Goal: Transaction & Acquisition: Purchase product/service

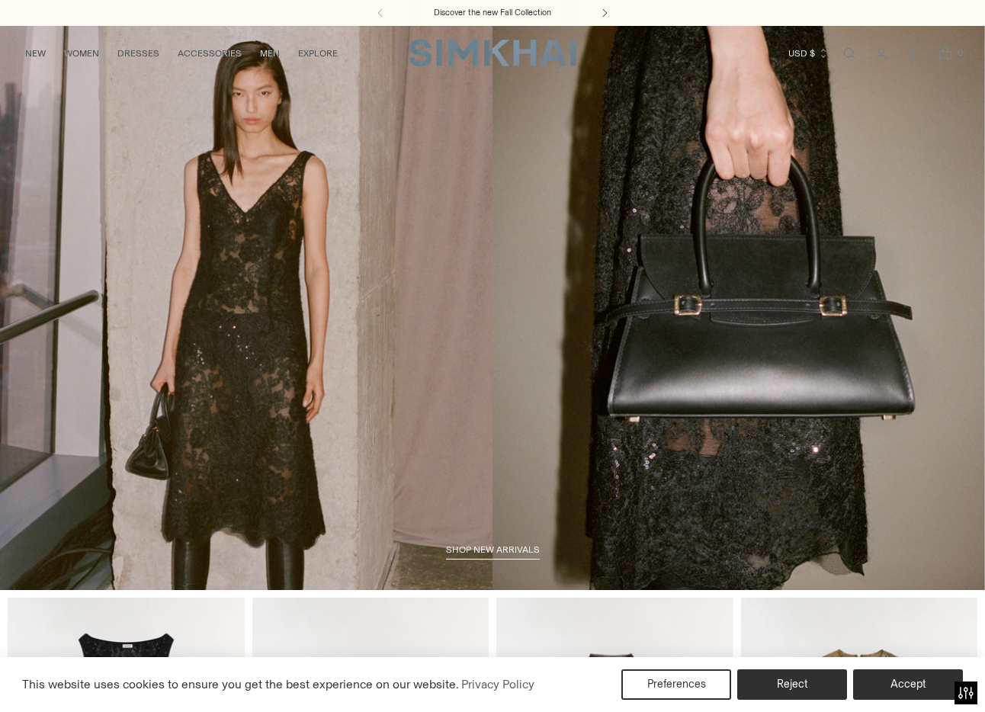
click at [600, 11] on icon at bounding box center [604, 12] width 18 height 9
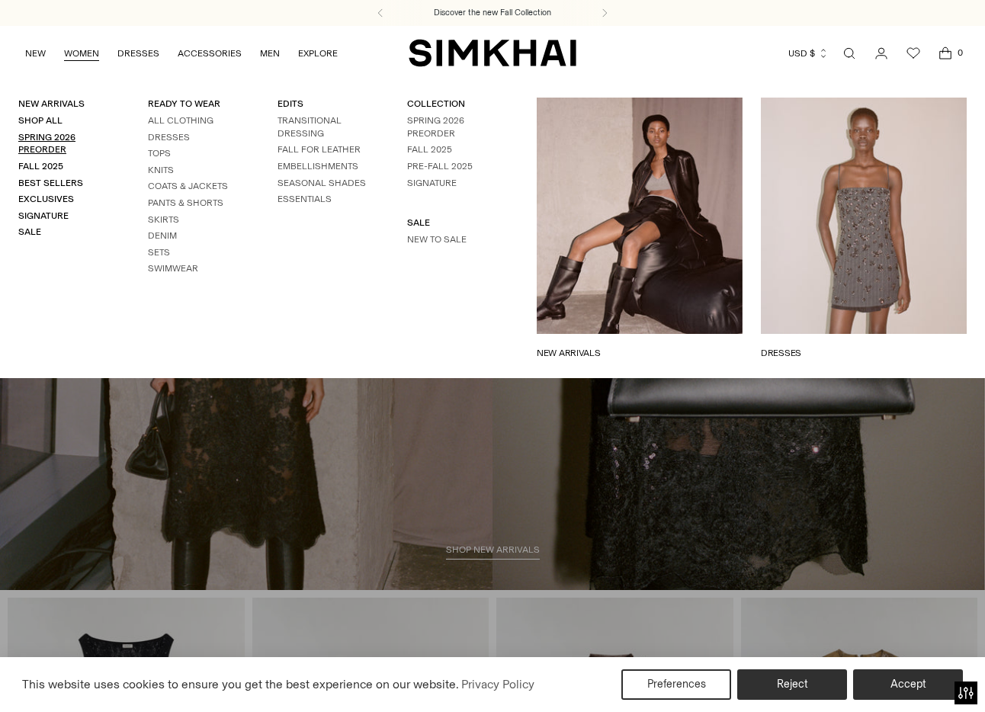
click at [45, 137] on link "Spring 2026 Preorder" at bounding box center [46, 144] width 57 height 24
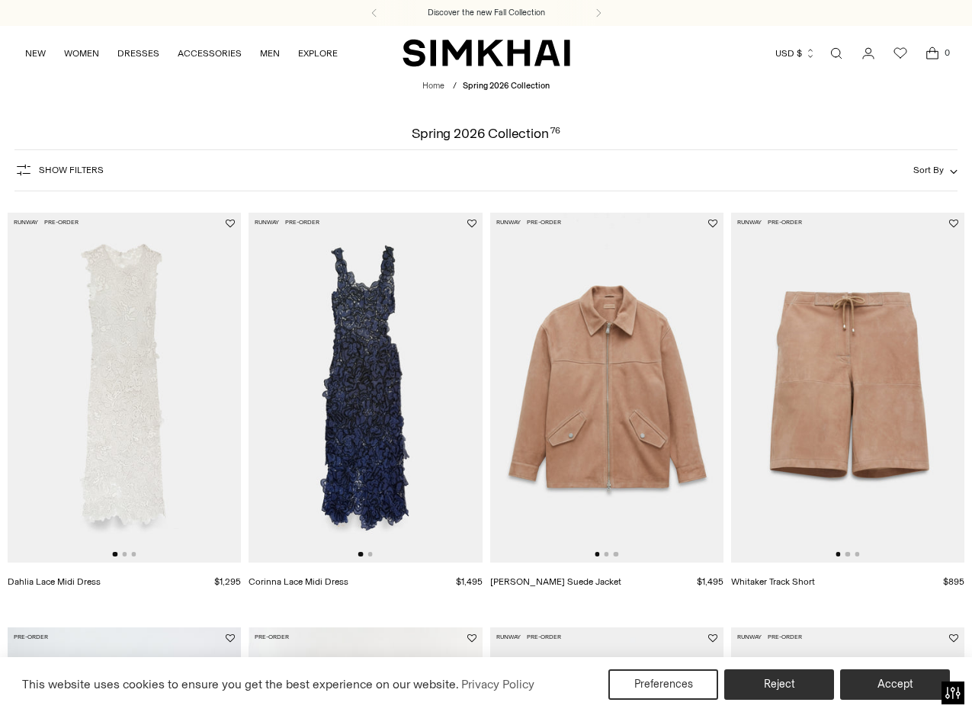
click at [594, 328] on img at bounding box center [606, 388] width 233 height 350
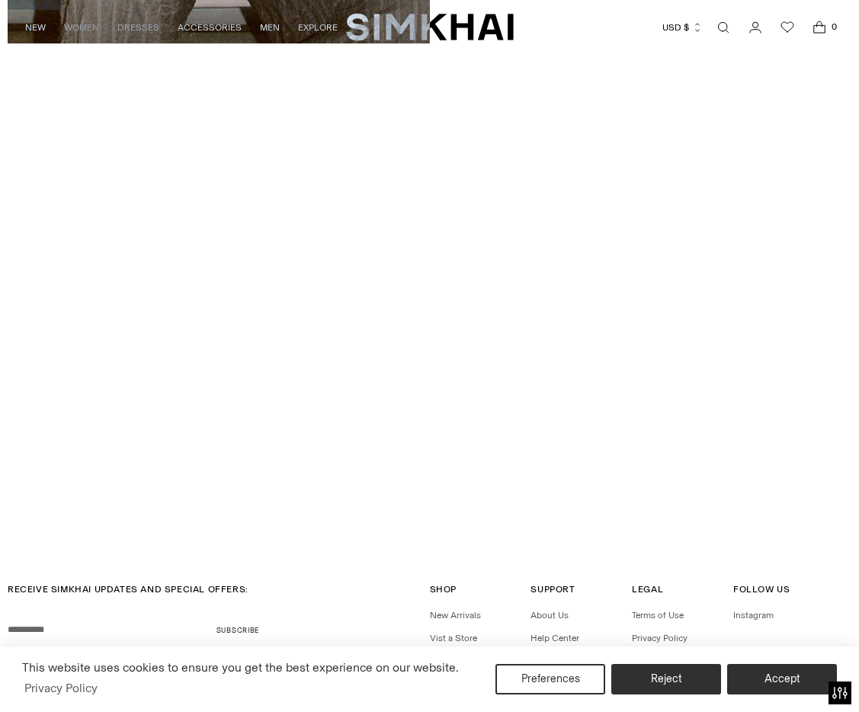
scroll to position [3096, 0]
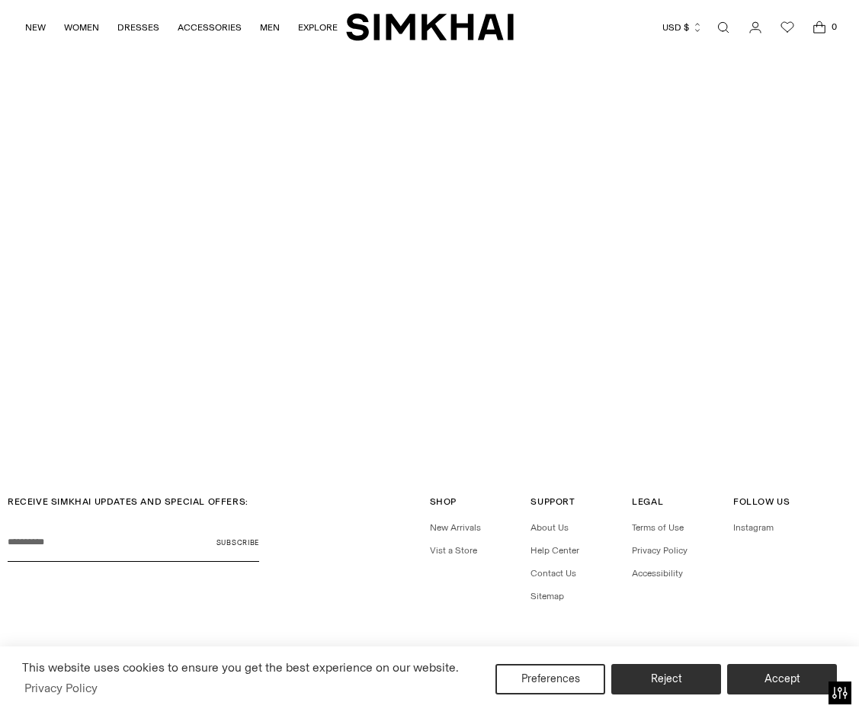
click at [451, 258] on link "/pages/spring-summer-2026-runway" at bounding box center [429, 206] width 859 height 487
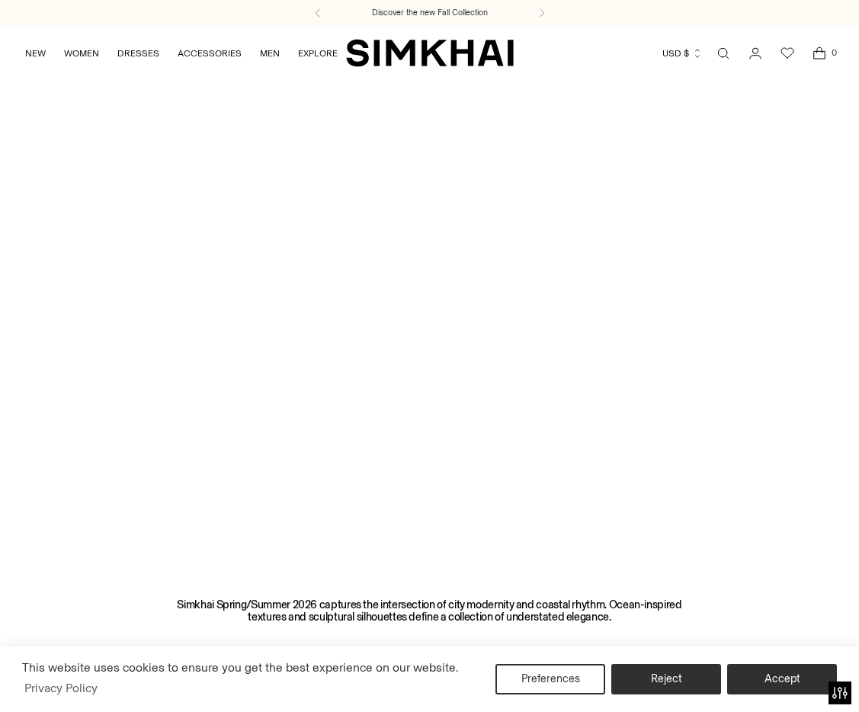
click at [455, 55] on img "SIMKHAI" at bounding box center [430, 53] width 168 height 30
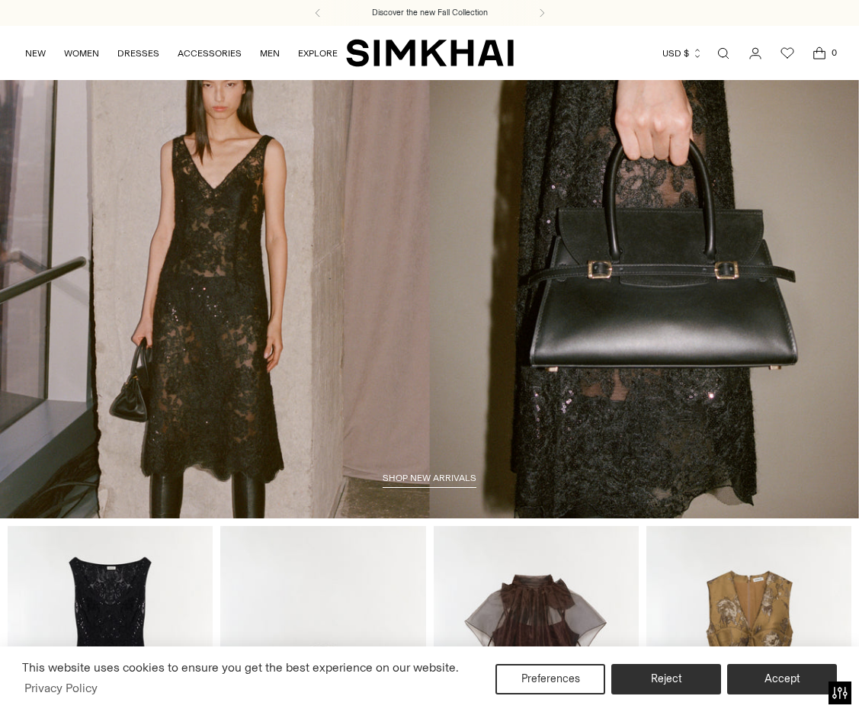
click at [435, 45] on img "SIMKHAI" at bounding box center [430, 53] width 168 height 30
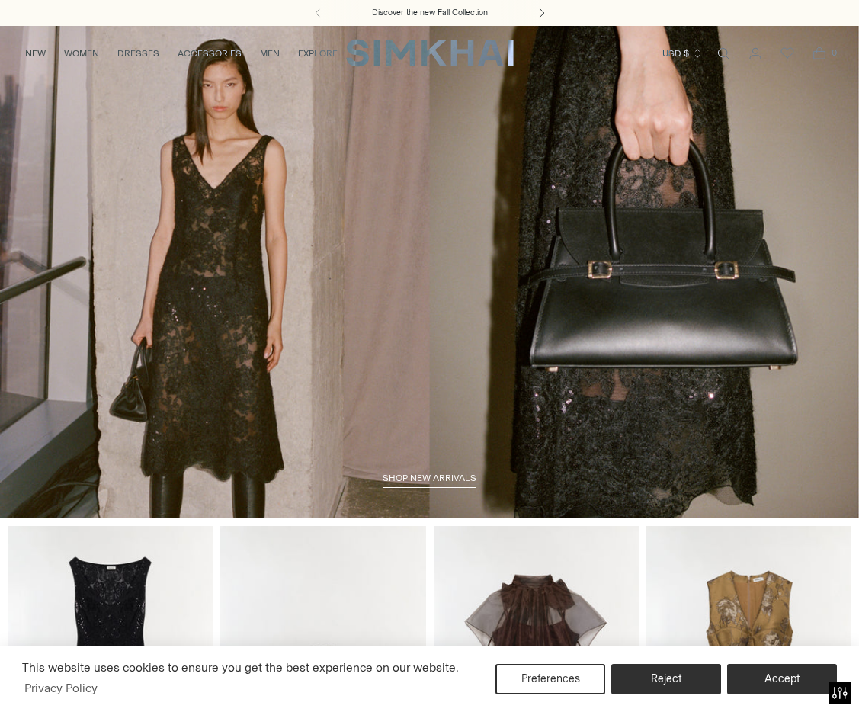
click at [536, 11] on icon at bounding box center [542, 12] width 18 height 9
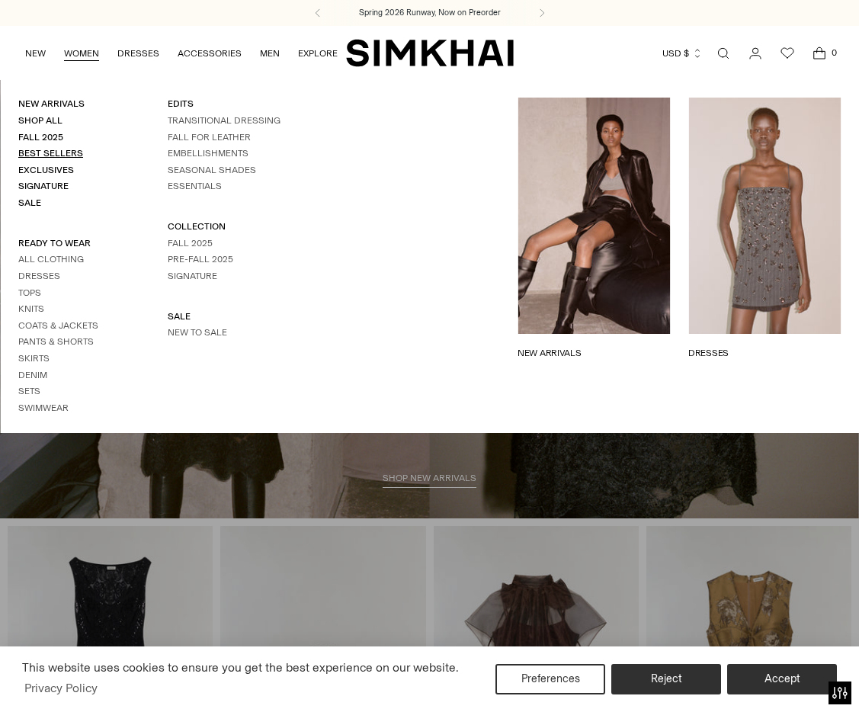
click at [38, 151] on link "Best Sellers" at bounding box center [50, 153] width 65 height 11
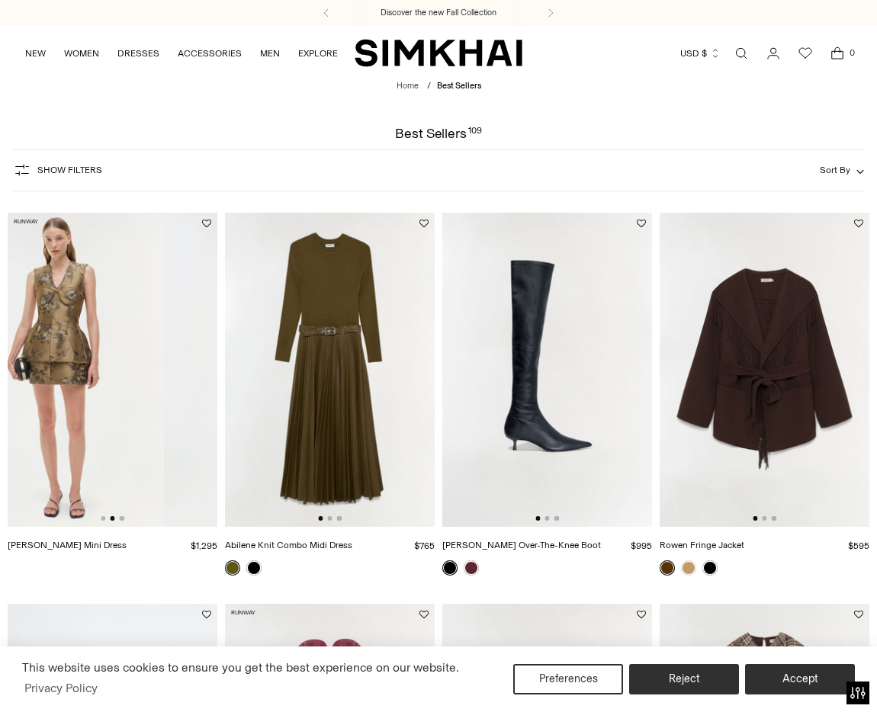
scroll to position [0, 419]
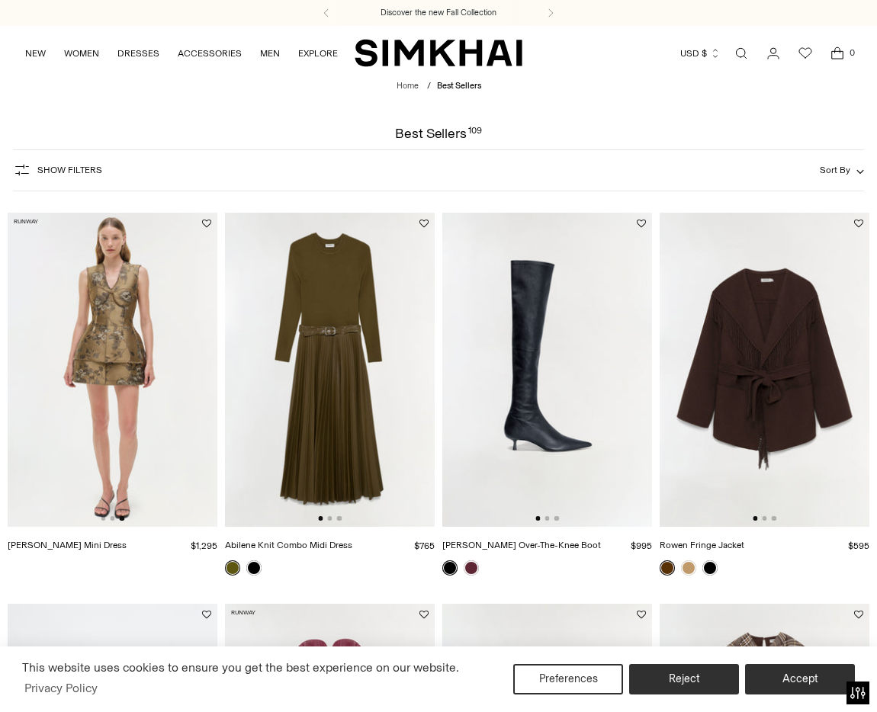
click at [137, 332] on img at bounding box center [113, 370] width 210 height 315
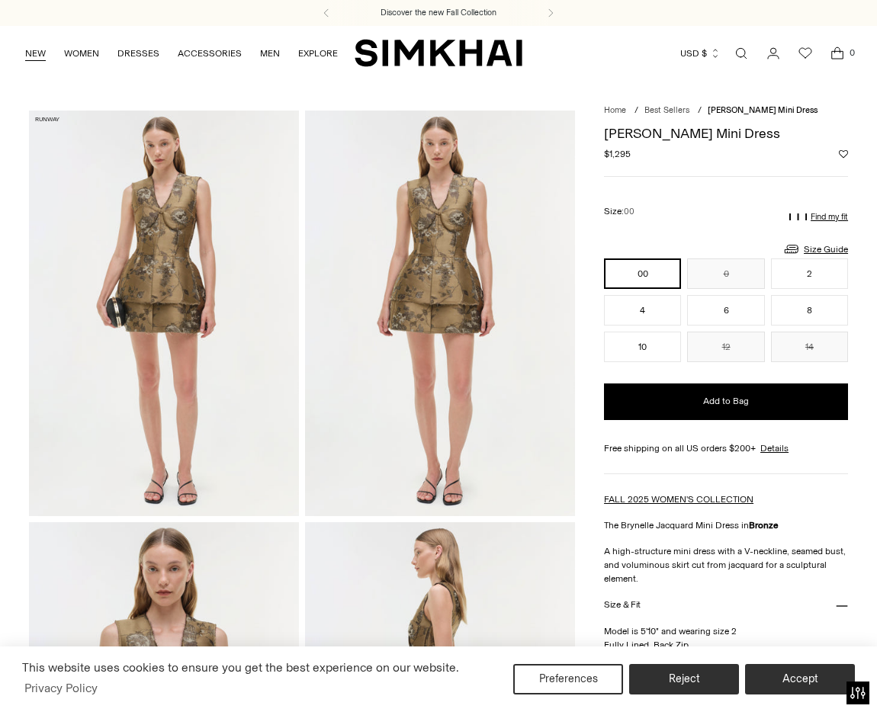
click at [40, 55] on link "NEW" at bounding box center [35, 54] width 21 height 34
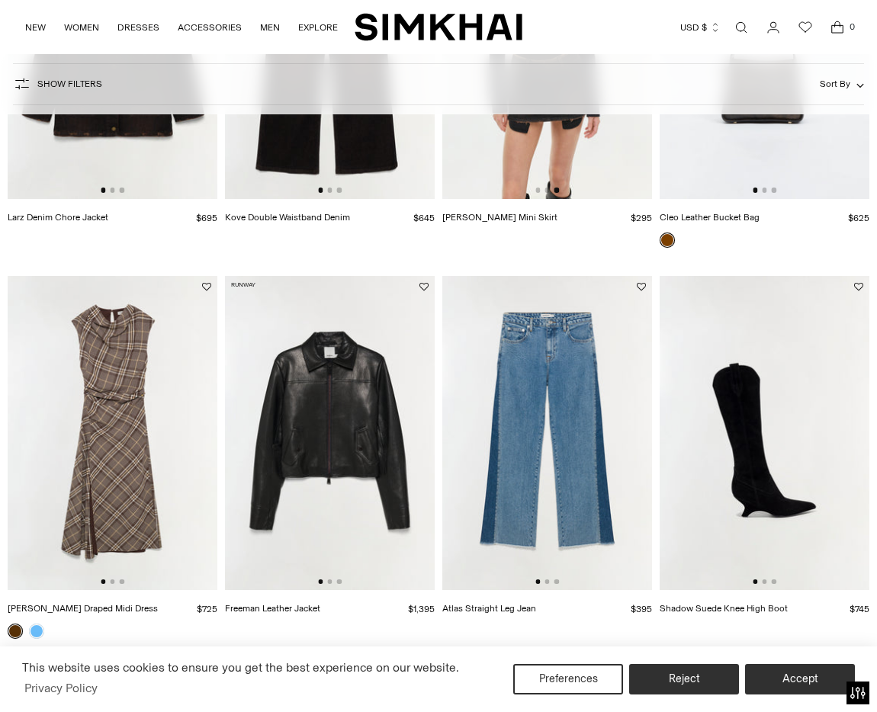
scroll to position [1506, 0]
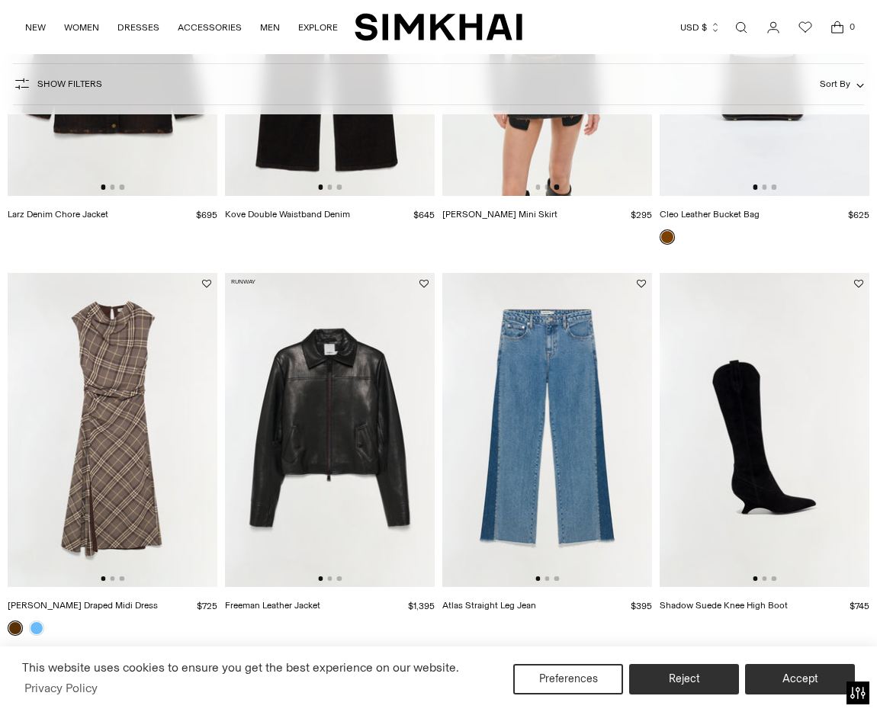
click at [149, 363] on img at bounding box center [113, 430] width 210 height 315
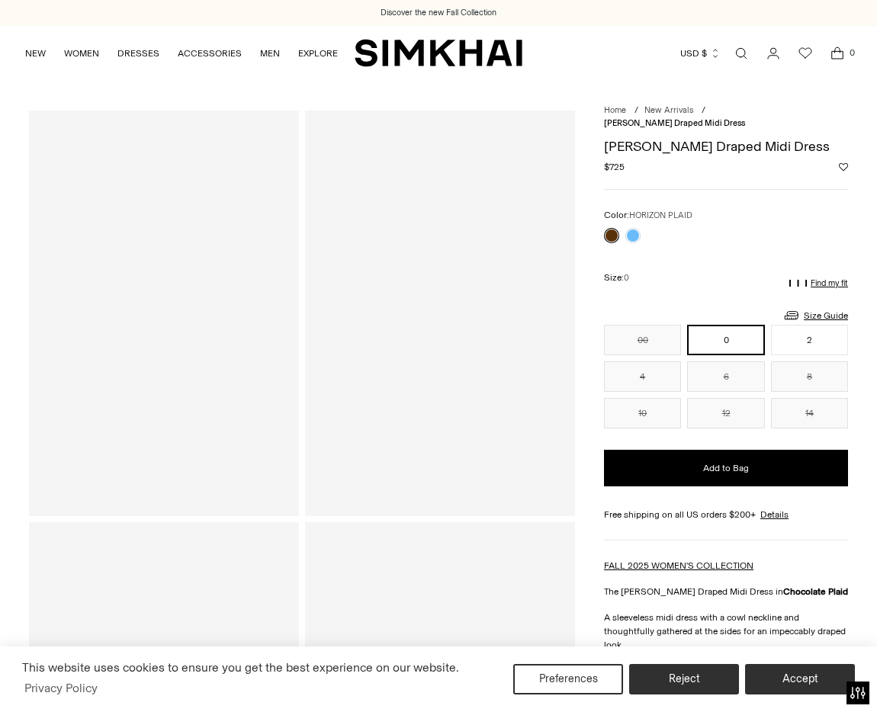
click at [623, 225] on div at bounding box center [622, 235] width 43 height 21
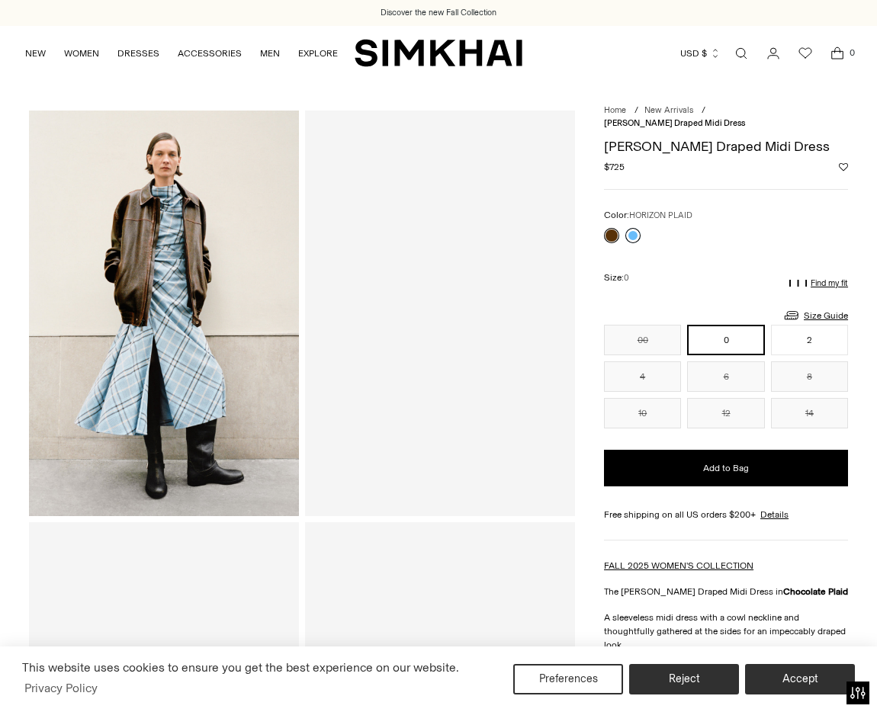
click at [629, 228] on link at bounding box center [632, 235] width 15 height 15
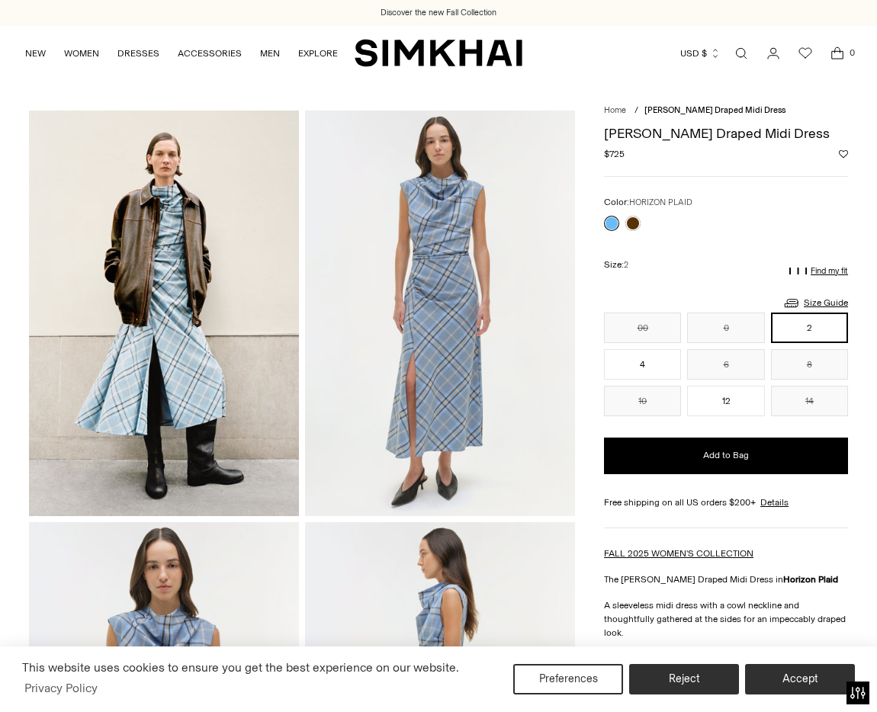
click at [642, 512] on div "Free shipping on all US orders $200+ Details Shipping Details US Shipping All d…" at bounding box center [726, 512] width 244 height 33
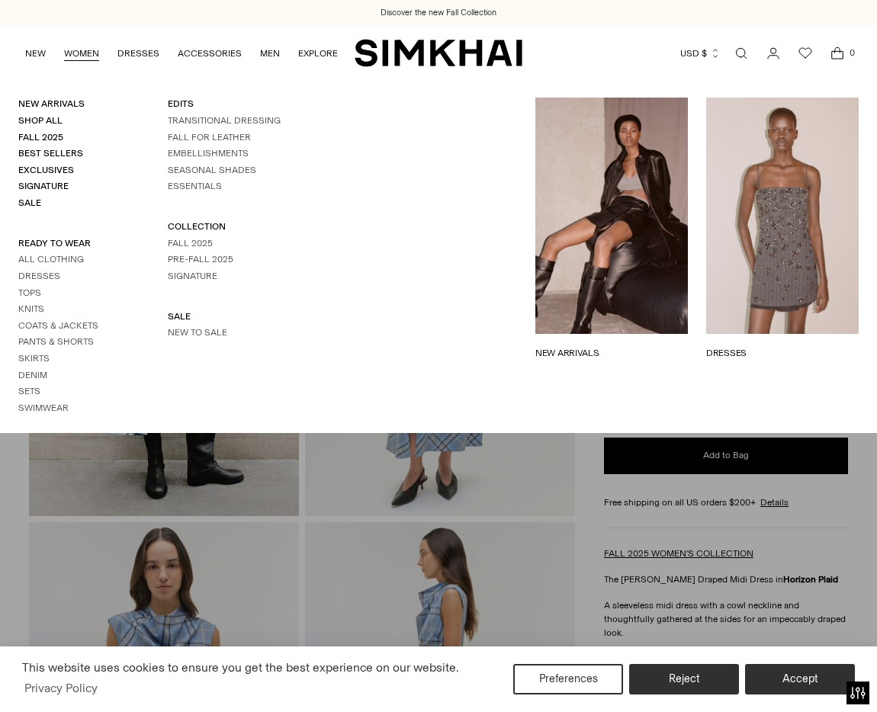
click at [71, 48] on link "WOMEN" at bounding box center [81, 54] width 35 height 34
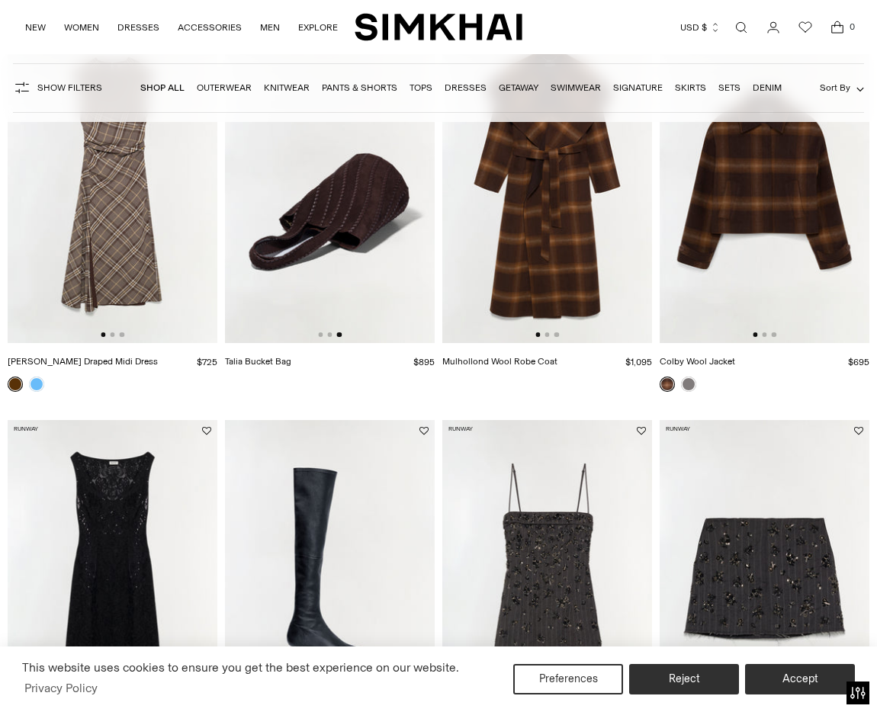
scroll to position [216, 0]
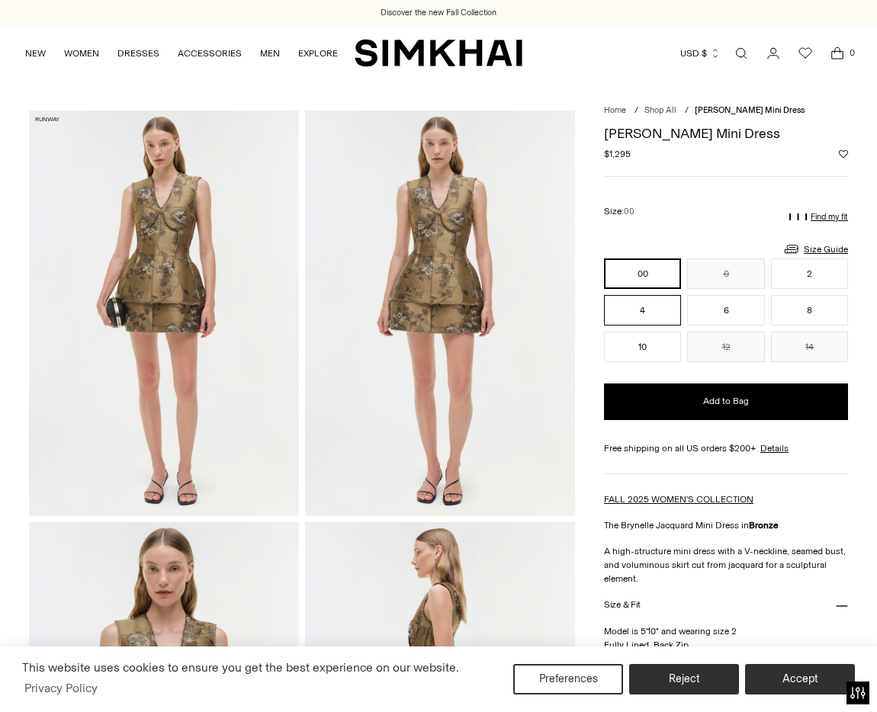
click at [636, 316] on button "4" at bounding box center [642, 310] width 77 height 30
click at [743, 317] on button "6" at bounding box center [725, 310] width 77 height 30
click at [828, 314] on button "8" at bounding box center [809, 310] width 77 height 30
click at [818, 283] on button "2" at bounding box center [809, 273] width 77 height 30
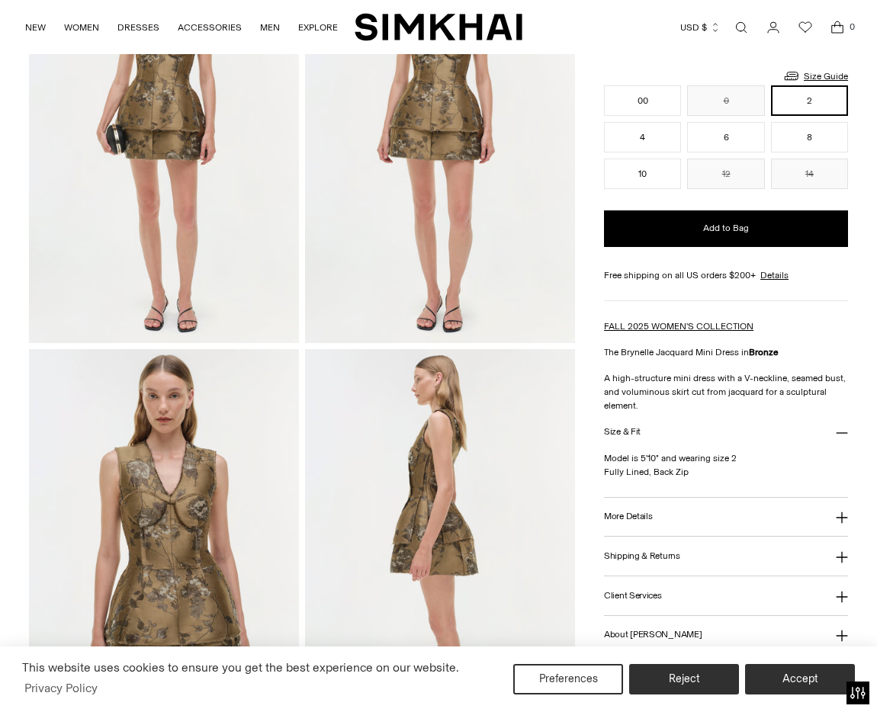
click at [423, 25] on img "SIMKHAI" at bounding box center [439, 27] width 168 height 30
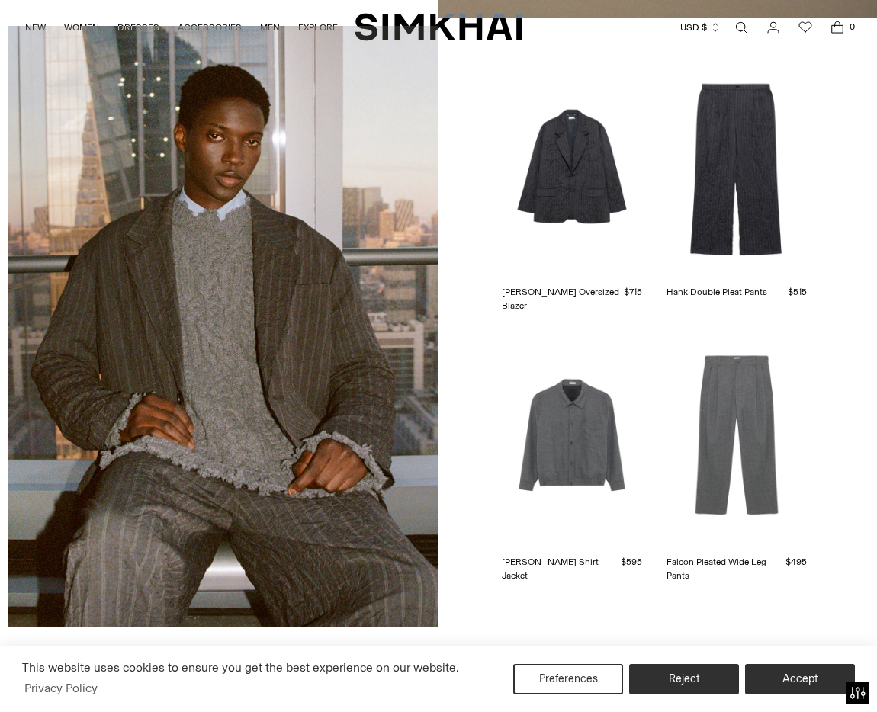
scroll to position [3154, 0]
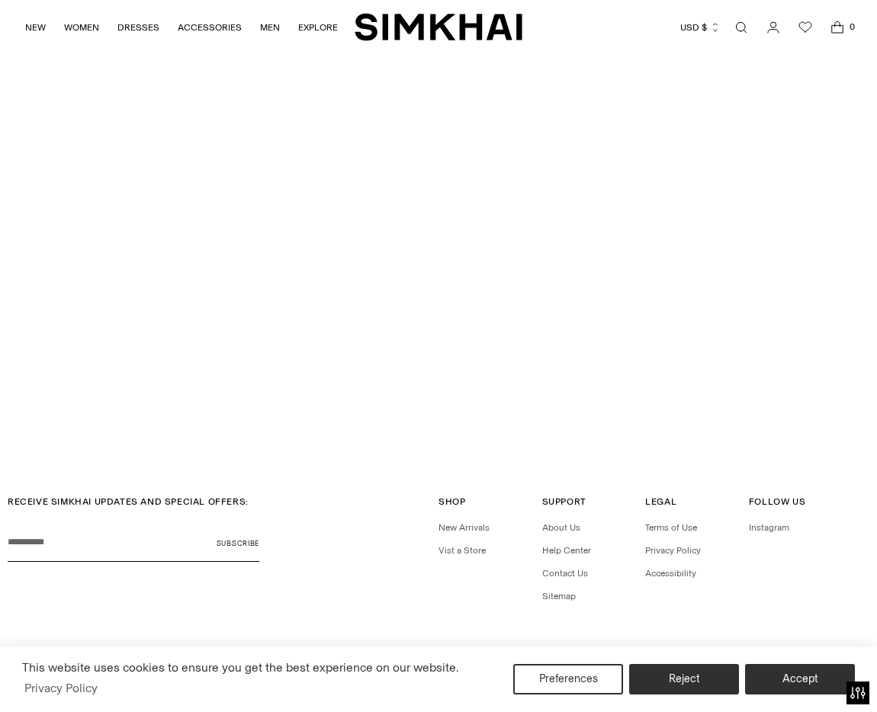
click at [464, 326] on link "/pages/spring-summer-2026-runway" at bounding box center [438, 201] width 877 height 497
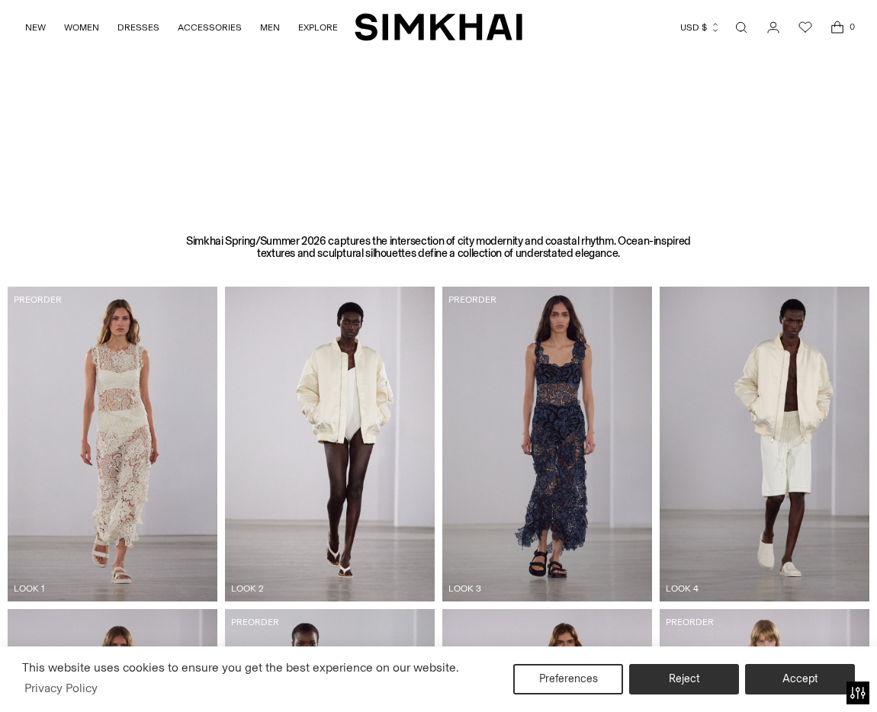
scroll to position [533, 0]
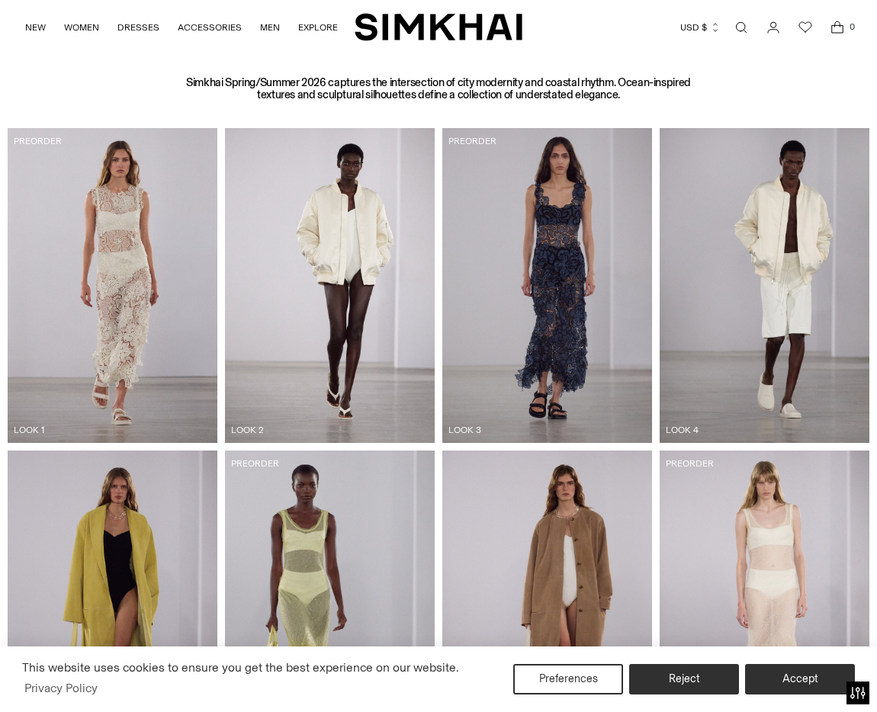
click at [95, 267] on img at bounding box center [113, 285] width 210 height 315
click at [136, 326] on img at bounding box center [113, 285] width 210 height 315
click at [335, 304] on img at bounding box center [330, 285] width 210 height 315
click at [568, 296] on img at bounding box center [547, 285] width 210 height 315
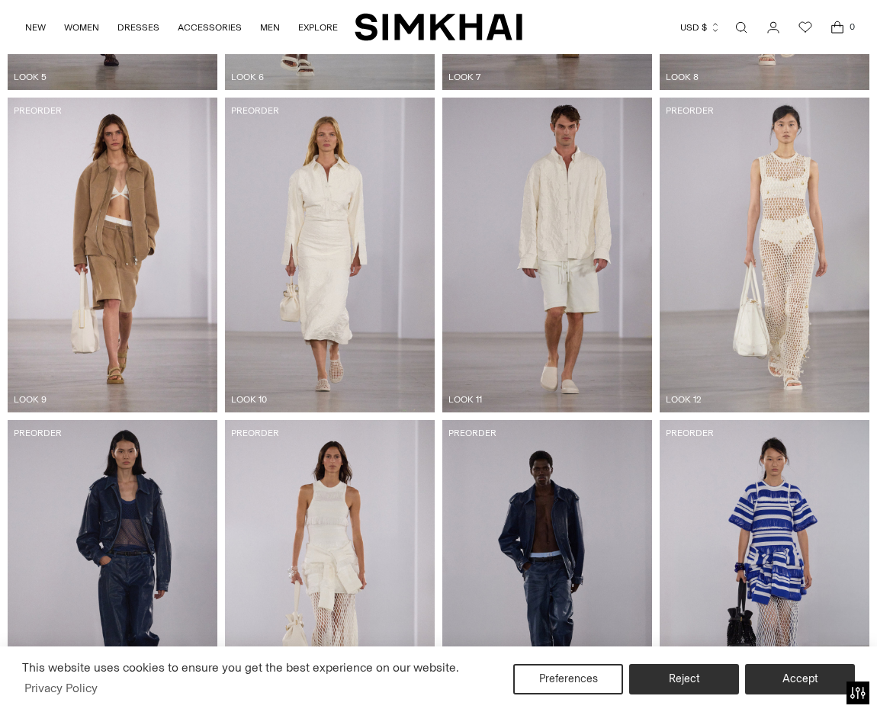
scroll to position [0, 0]
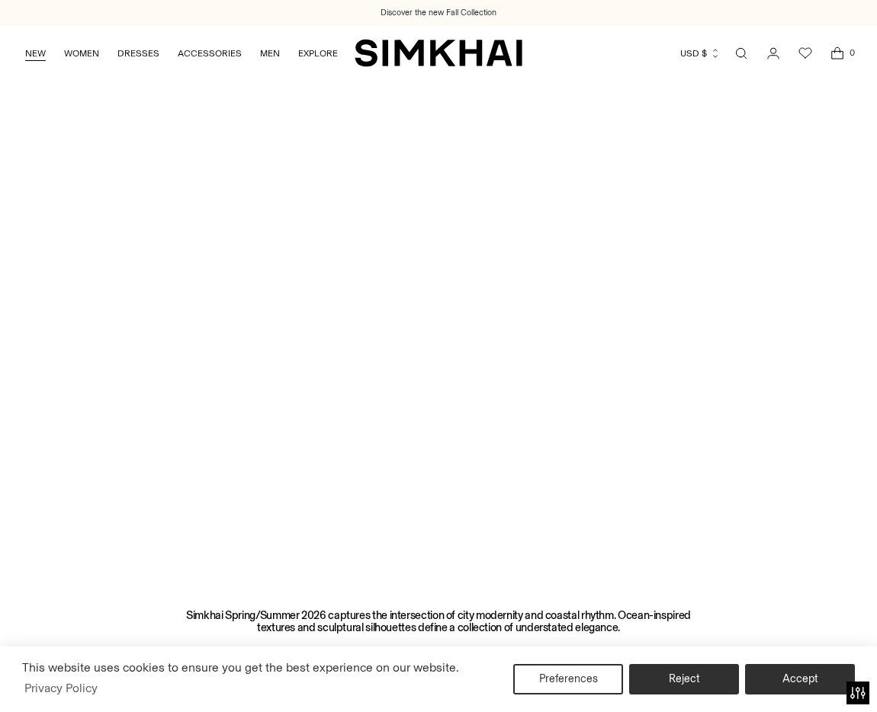
click at [34, 59] on link "NEW" at bounding box center [35, 54] width 21 height 34
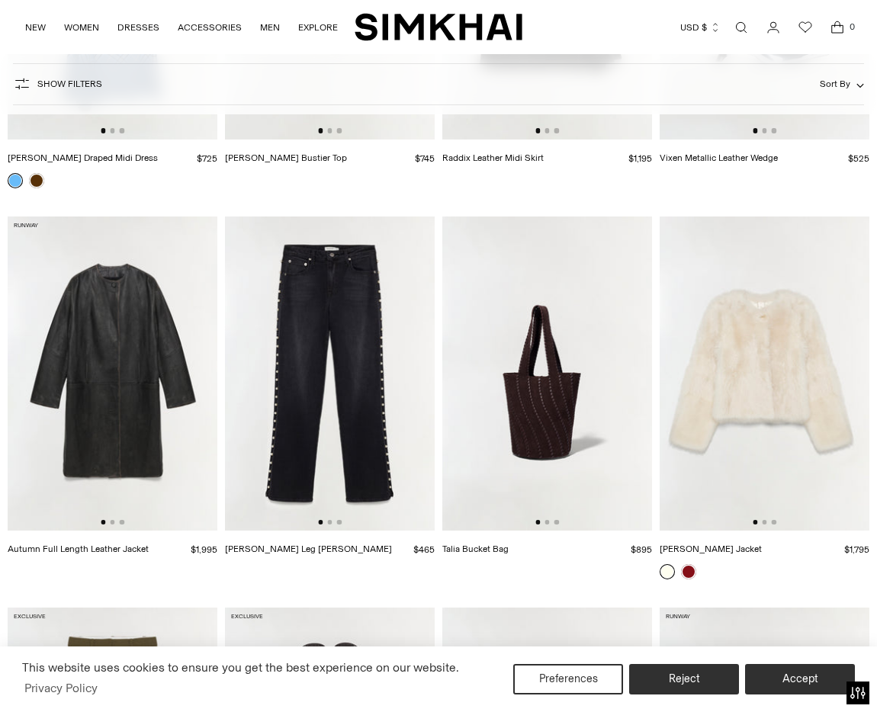
scroll to position [2629, 0]
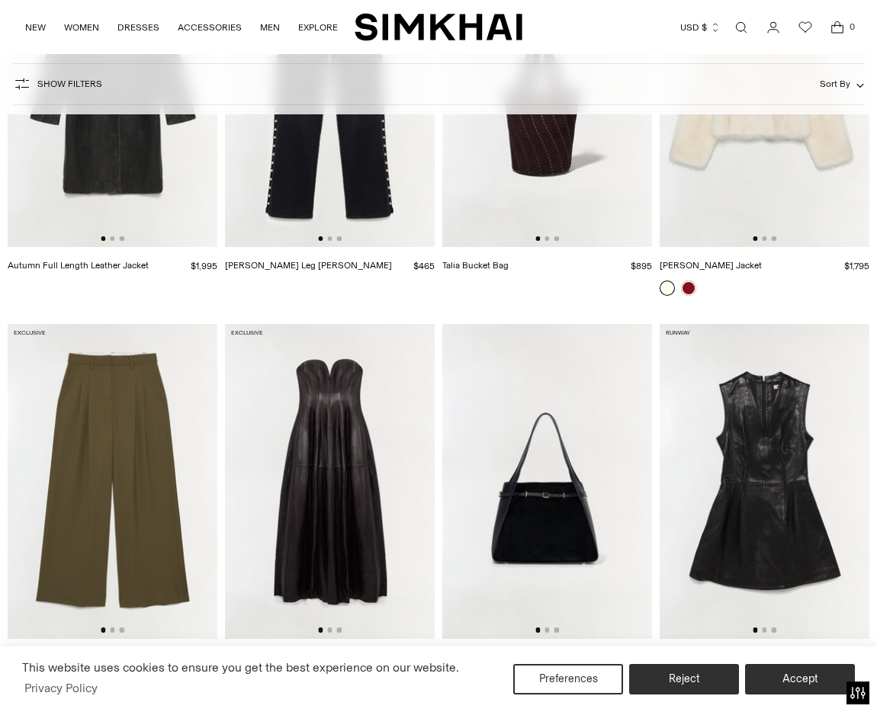
click at [346, 411] on img at bounding box center [330, 481] width 210 height 315
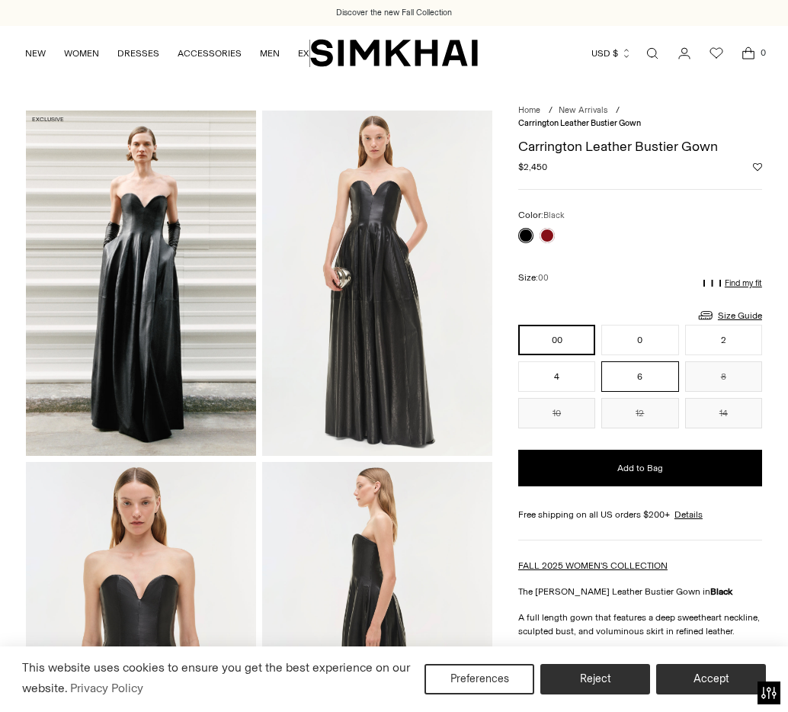
click at [629, 369] on button "6" at bounding box center [640, 376] width 77 height 30
click at [631, 345] on button "0" at bounding box center [640, 340] width 77 height 30
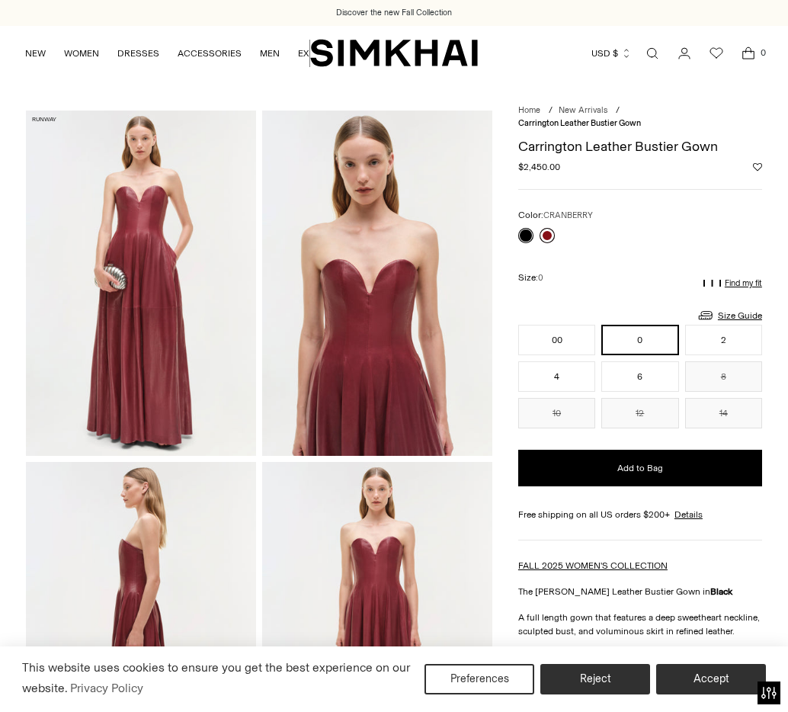
click at [546, 233] on link at bounding box center [547, 235] width 15 height 15
